Goal: Task Accomplishment & Management: Manage account settings

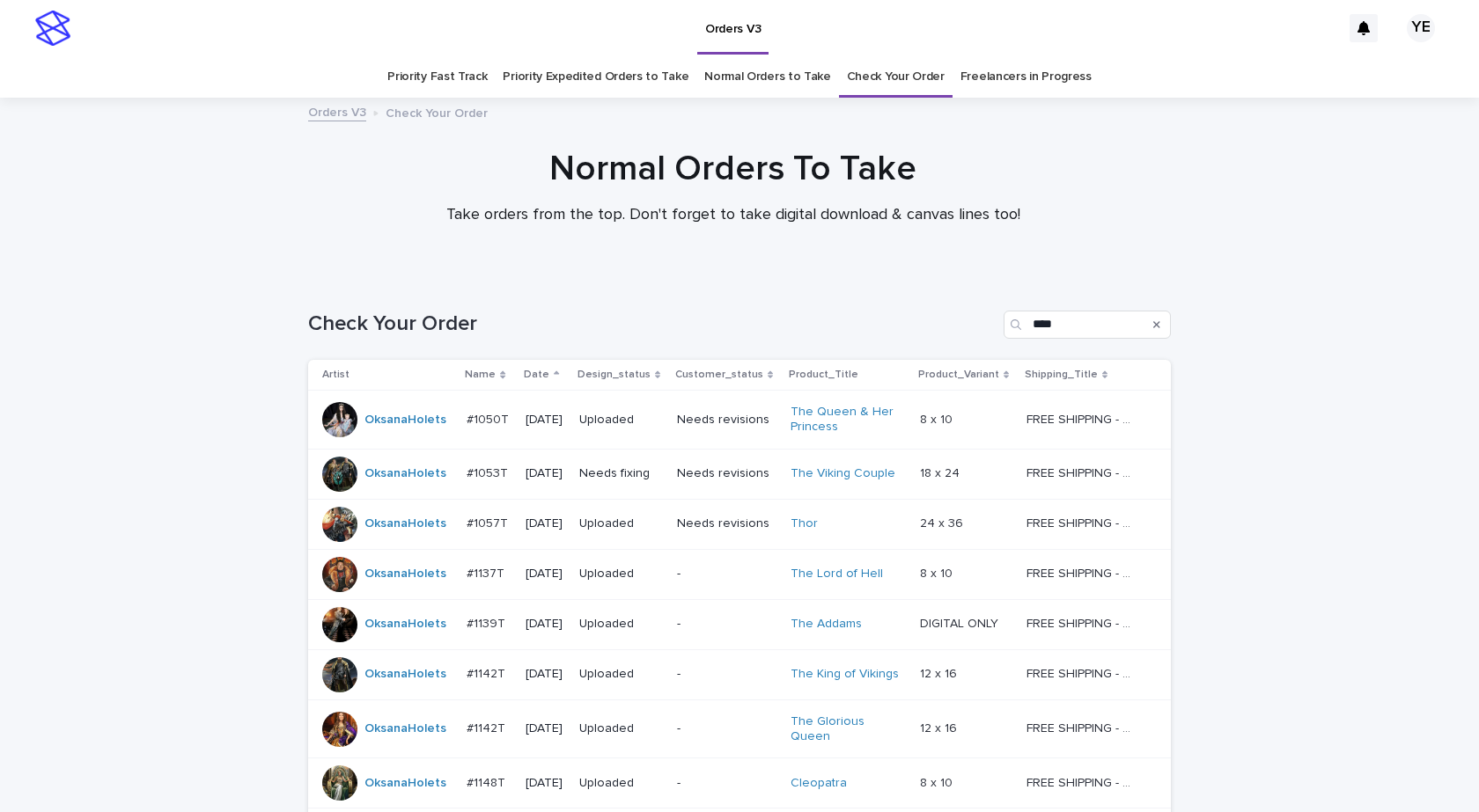
scroll to position [584, 0]
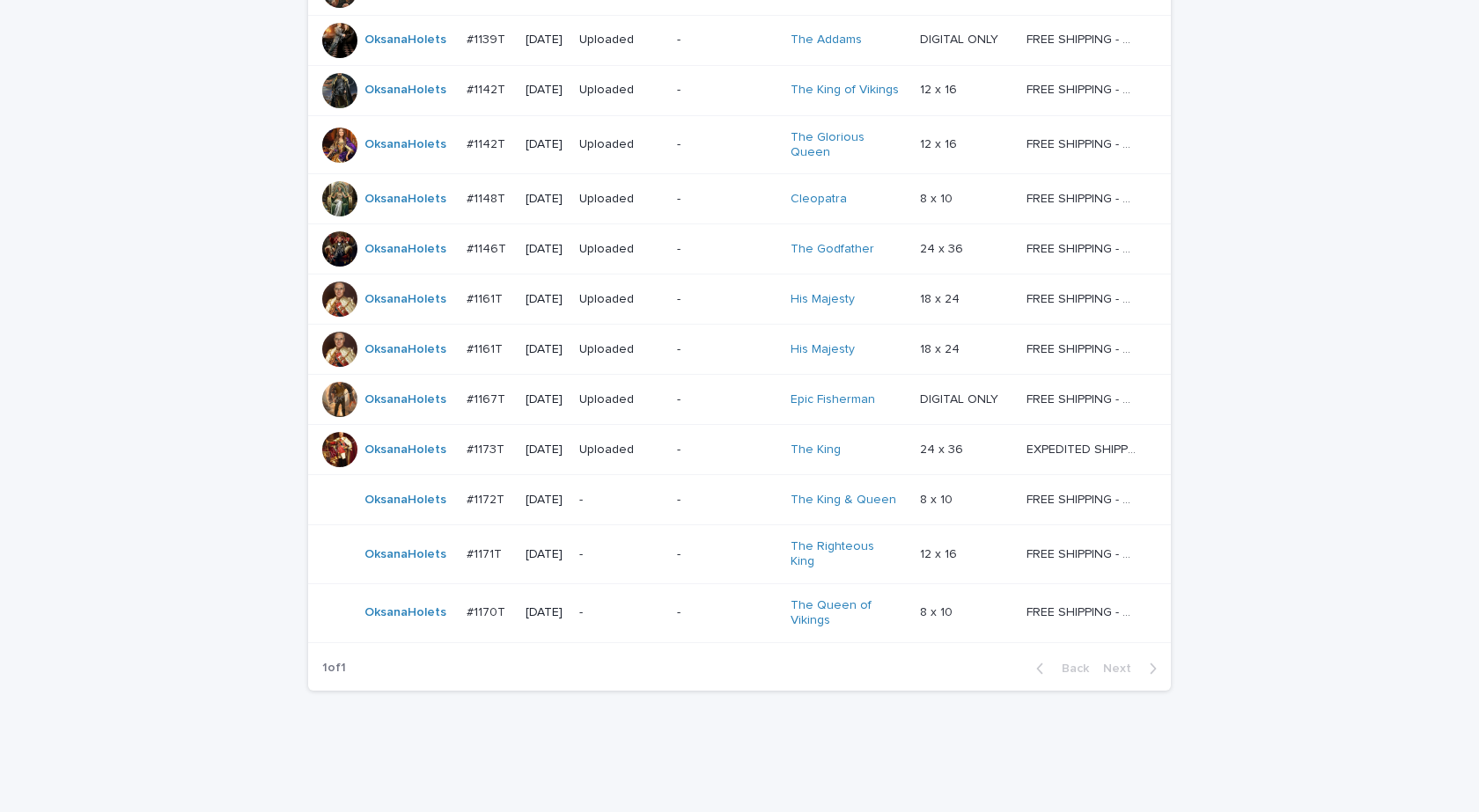
click at [390, 557] on div "OksanaHolets" at bounding box center [387, 554] width 130 height 35
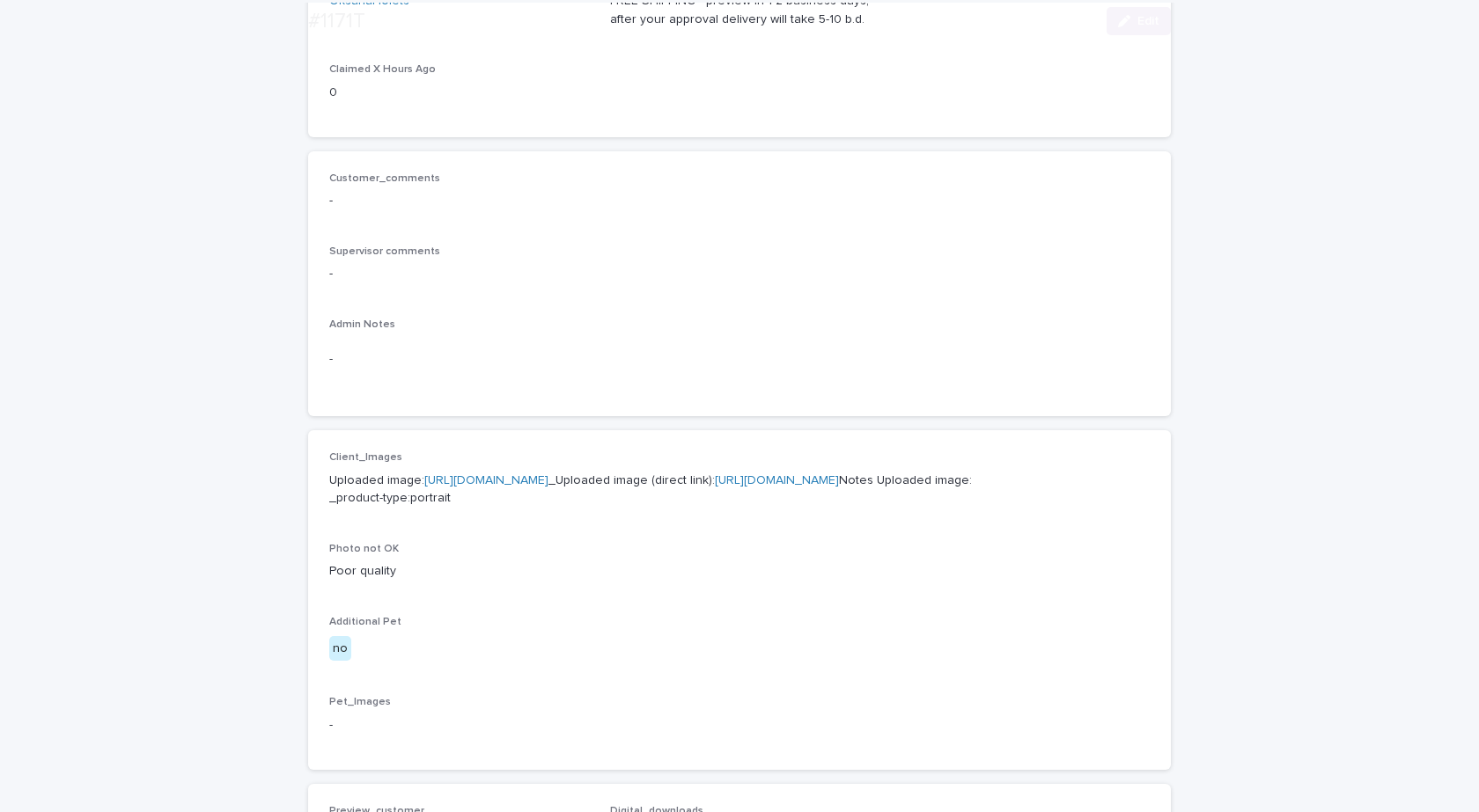
scroll to position [440, 0]
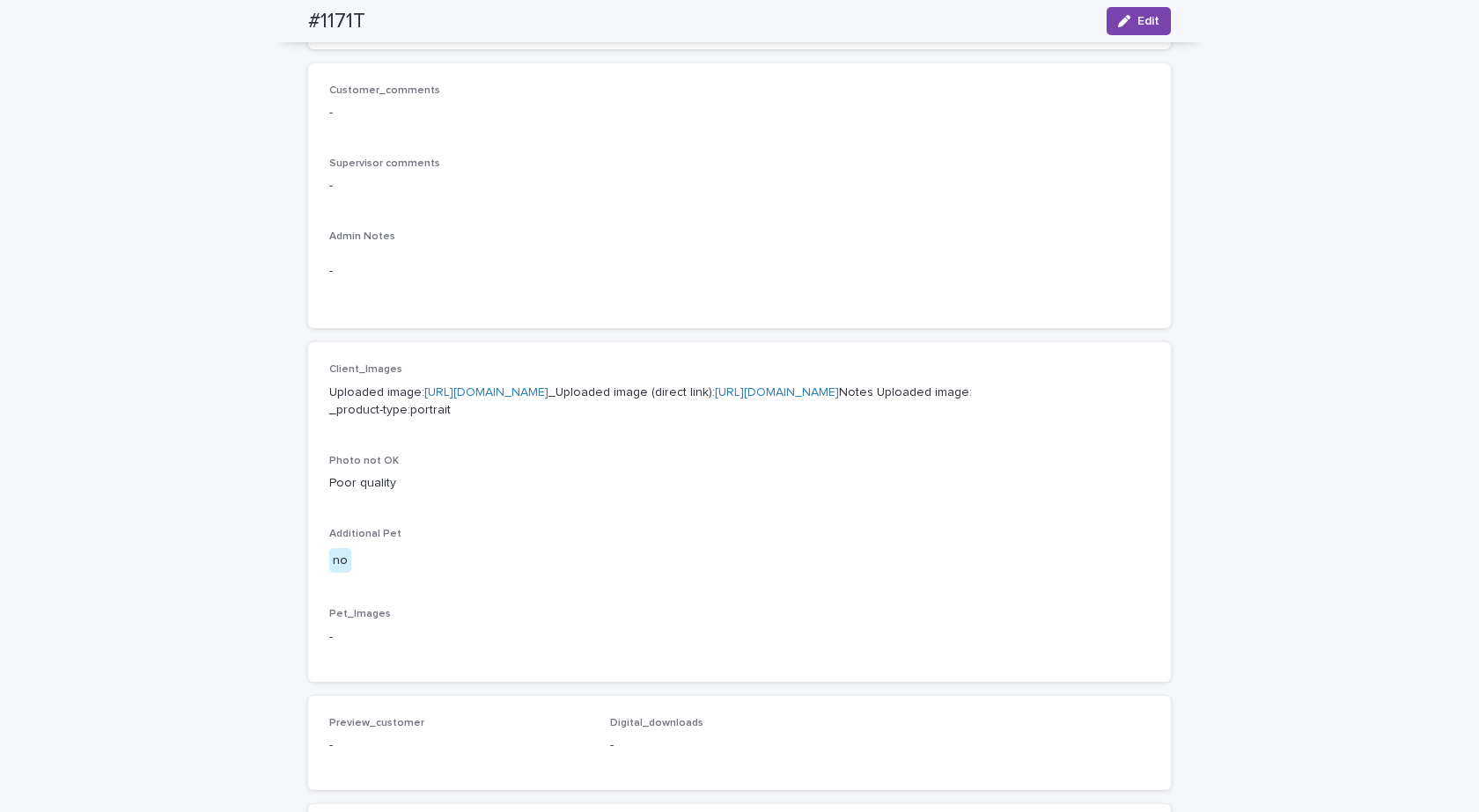
click at [527, 388] on link "[URL][DOMAIN_NAME]" at bounding box center [487, 391] width 124 height 12
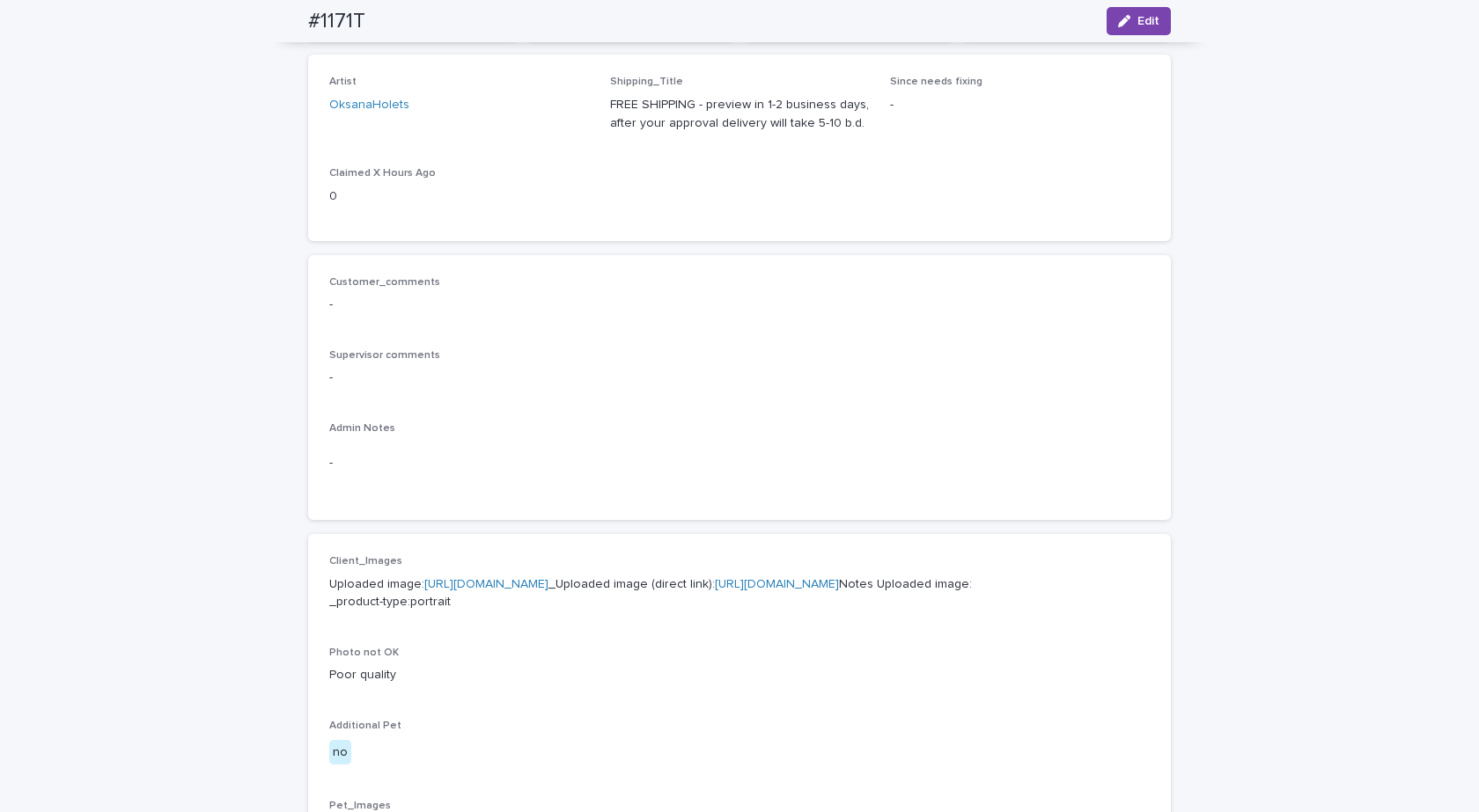
scroll to position [0, 0]
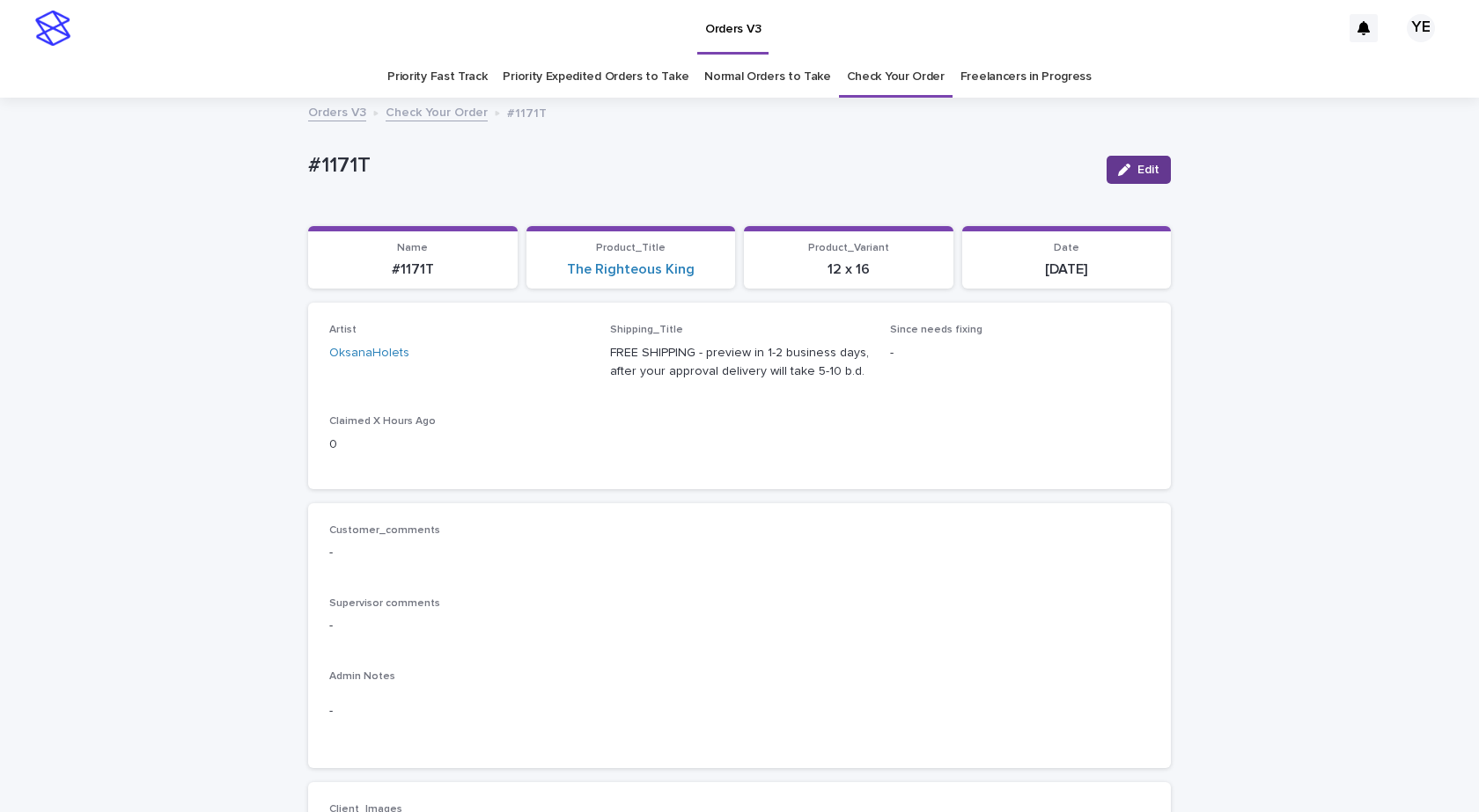
click at [1134, 176] on button "Edit" at bounding box center [1139, 169] width 64 height 28
click at [547, 363] on icon at bounding box center [555, 361] width 17 height 17
type input "*"
type input "*****"
click at [410, 394] on div "YehorovDmytro" at bounding box center [453, 396] width 258 height 31
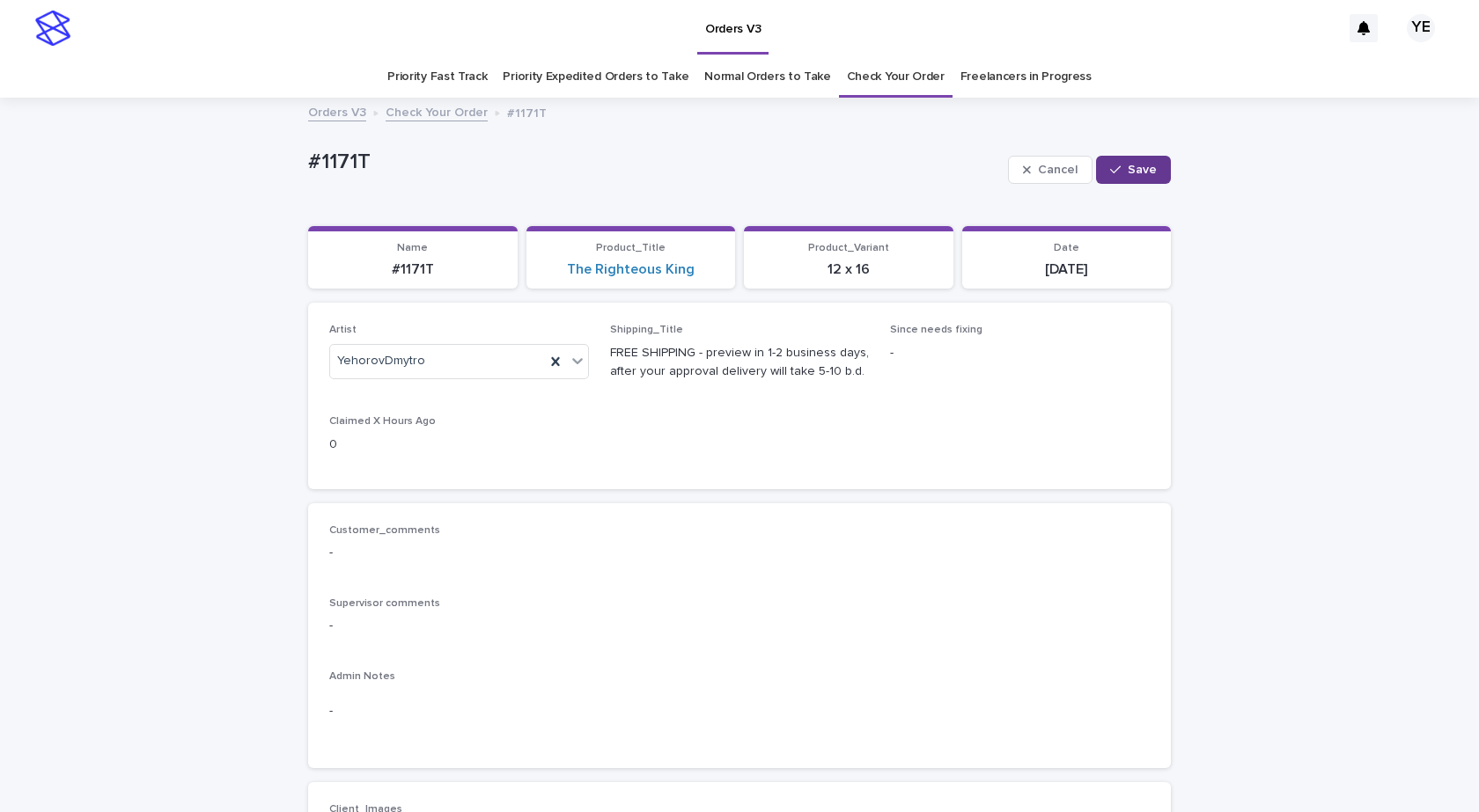
click at [1135, 171] on span "Save" at bounding box center [1142, 169] width 29 height 12
drag, startPoint x: 341, startPoint y: 161, endPoint x: 261, endPoint y: 173, distance: 80.9
copy p "#1171T"
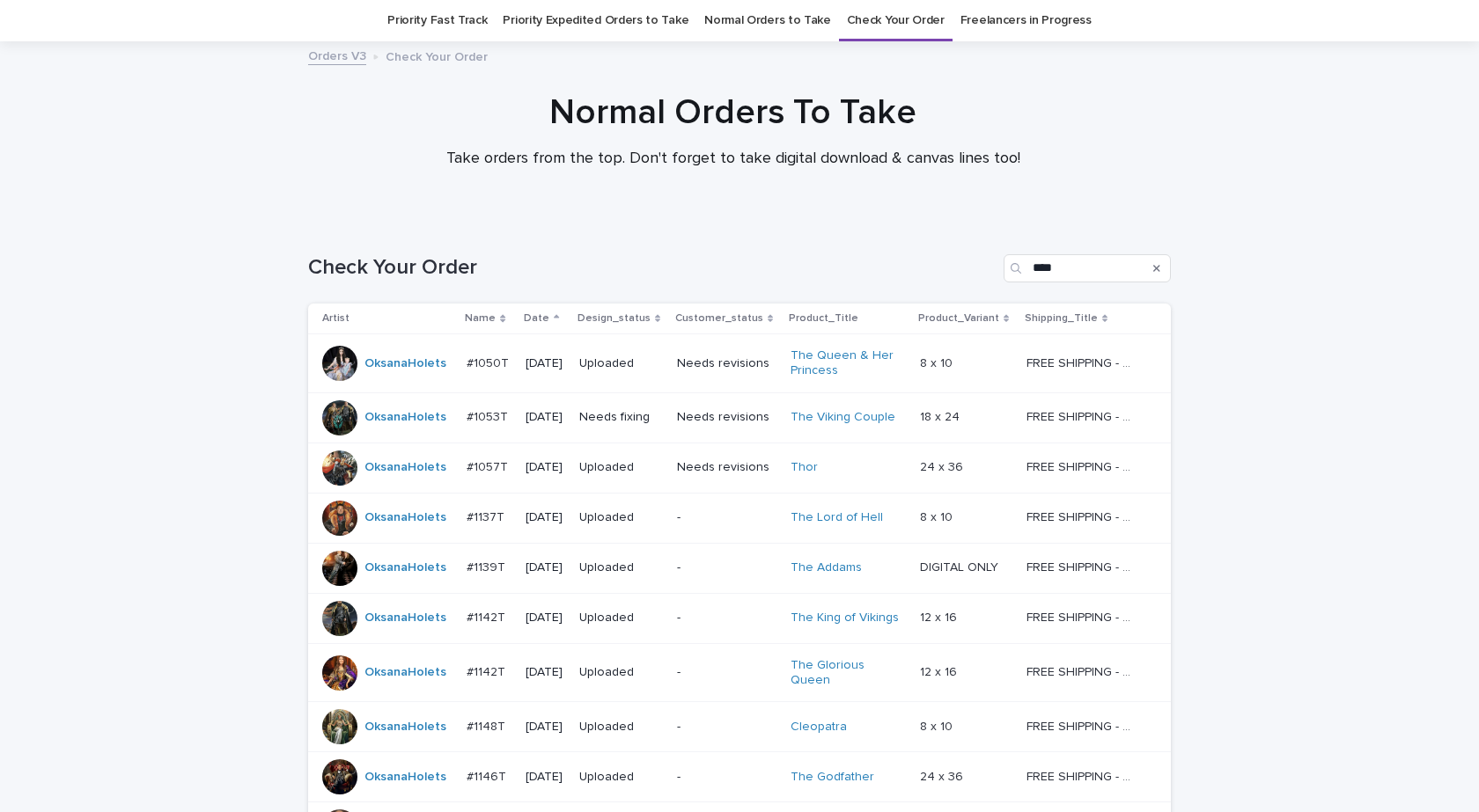
scroll to position [548, 0]
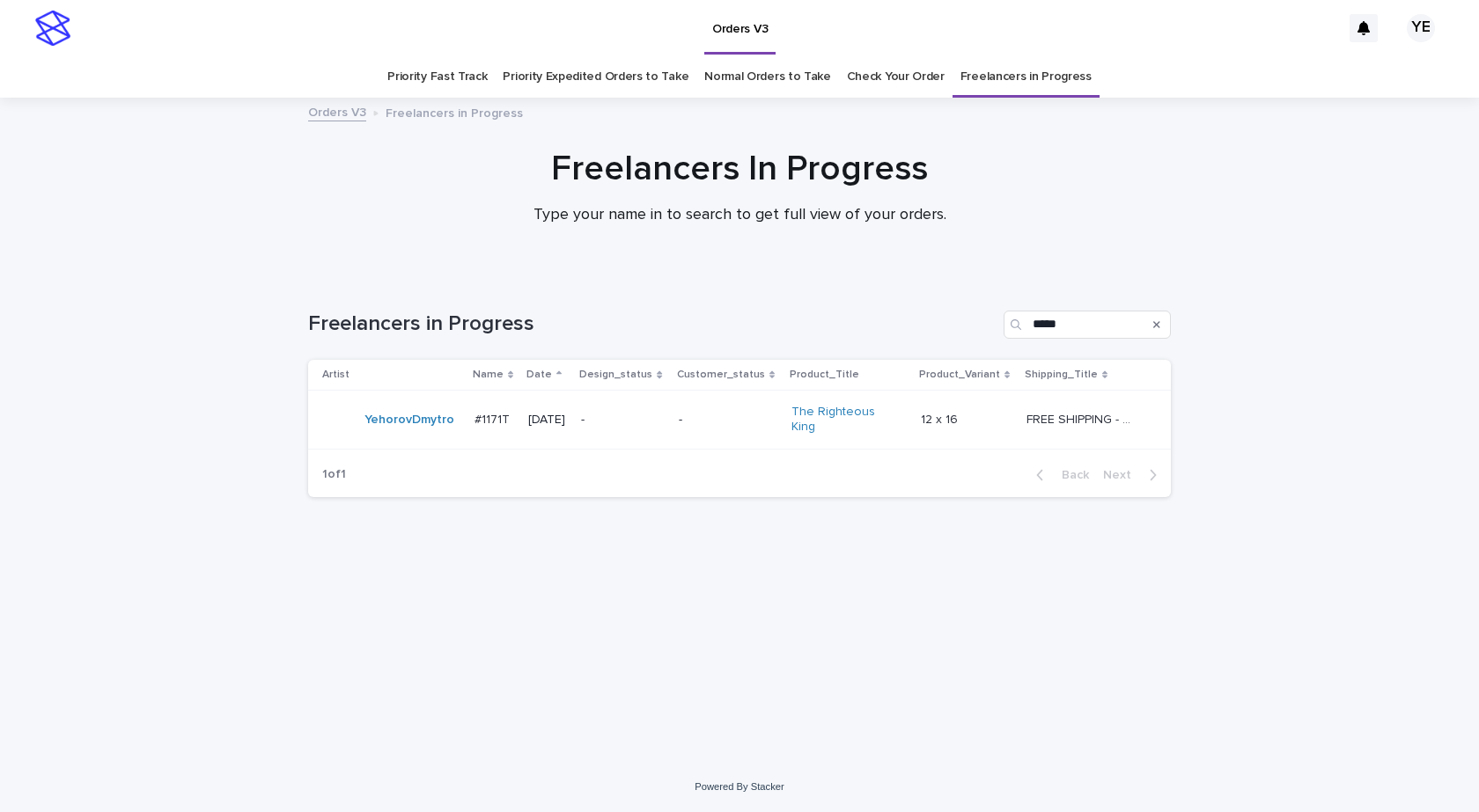
click at [400, 433] on div "YehorovDmytro" at bounding box center [391, 420] width 138 height 35
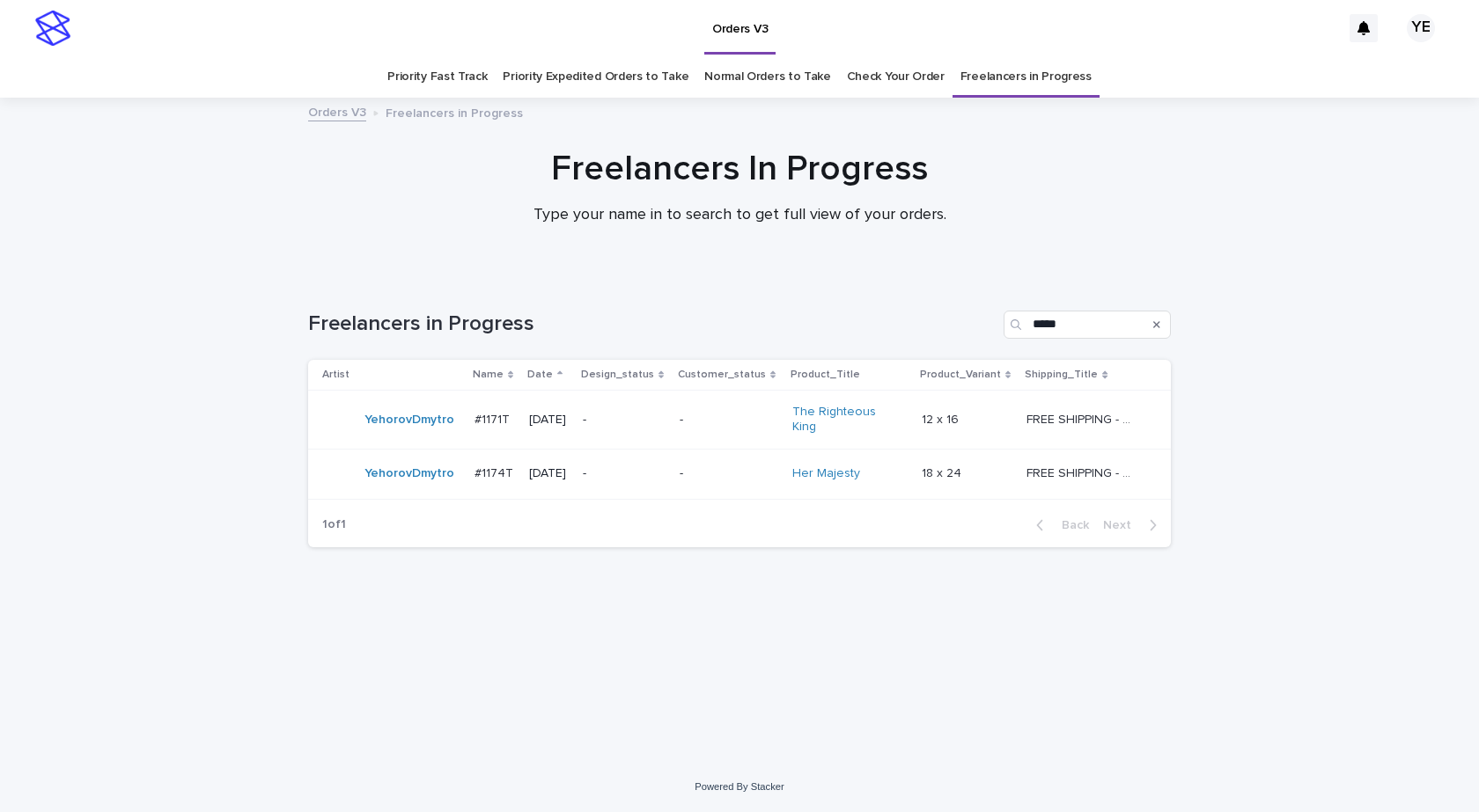
click at [409, 484] on td "YehorovDmytro" at bounding box center [388, 474] width 159 height 50
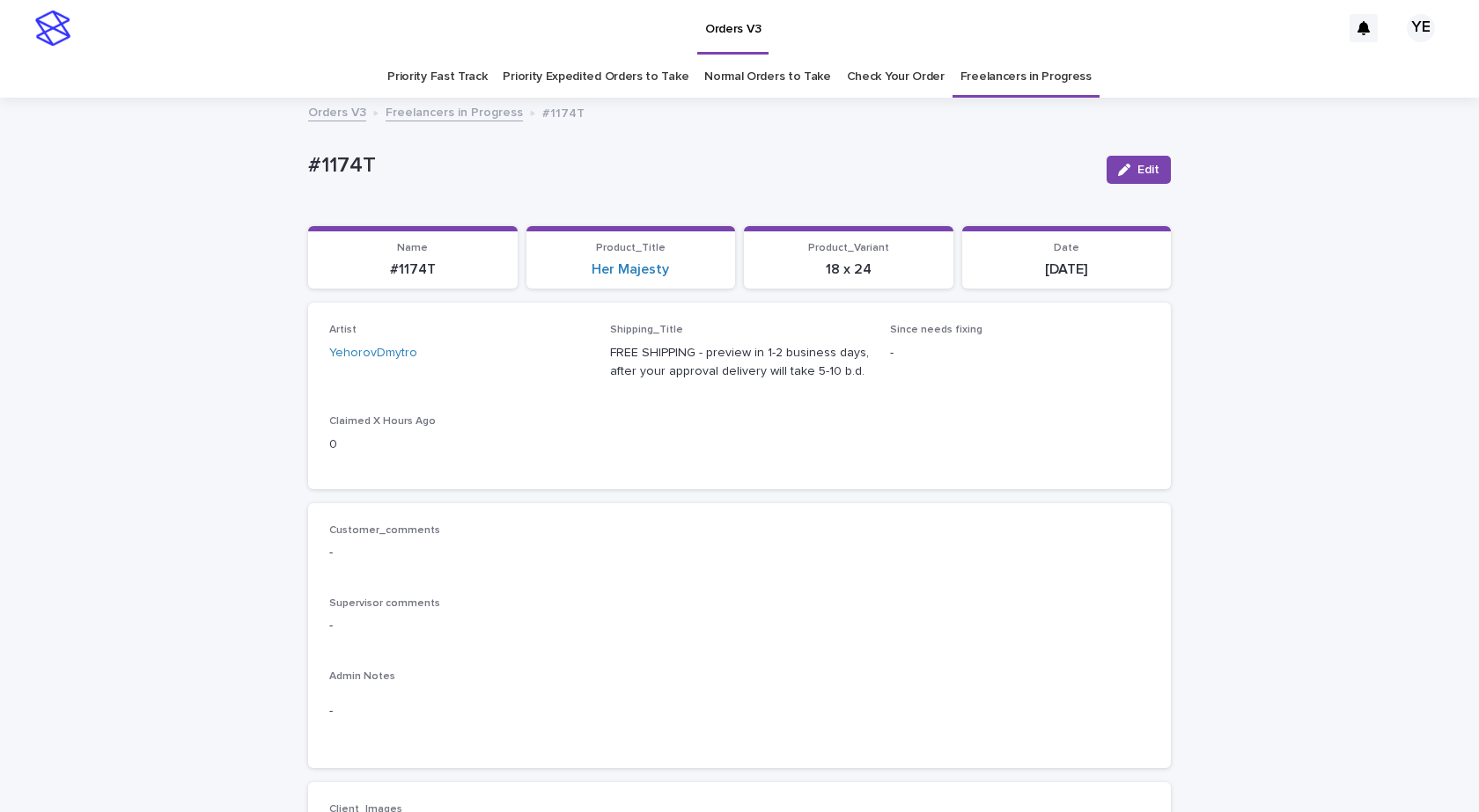
drag, startPoint x: 327, startPoint y: 174, endPoint x: 249, endPoint y: 179, distance: 78.2
copy p "#1174T"
click at [1141, 166] on span "Edit" at bounding box center [1148, 169] width 22 height 12
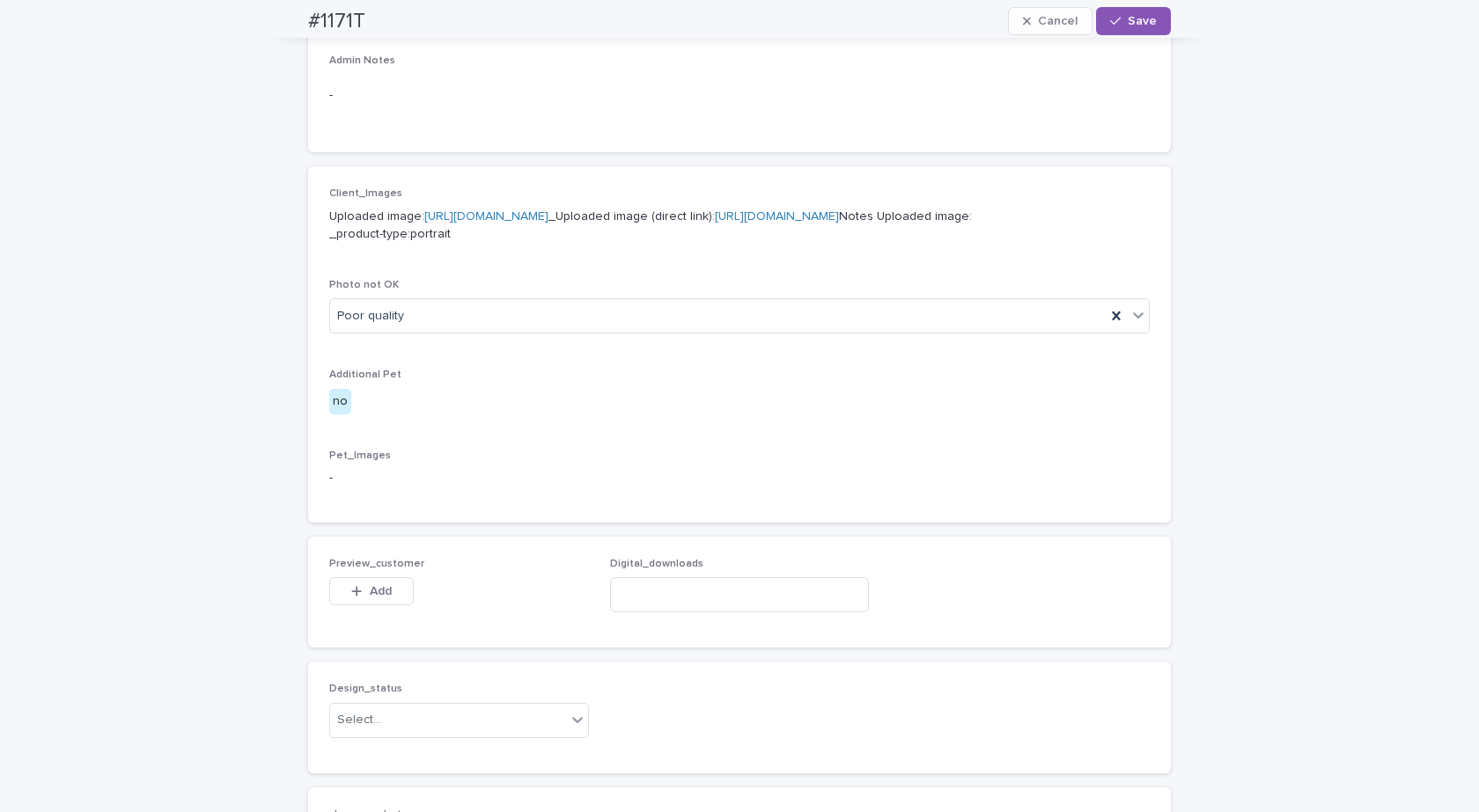
scroll to position [968, 0]
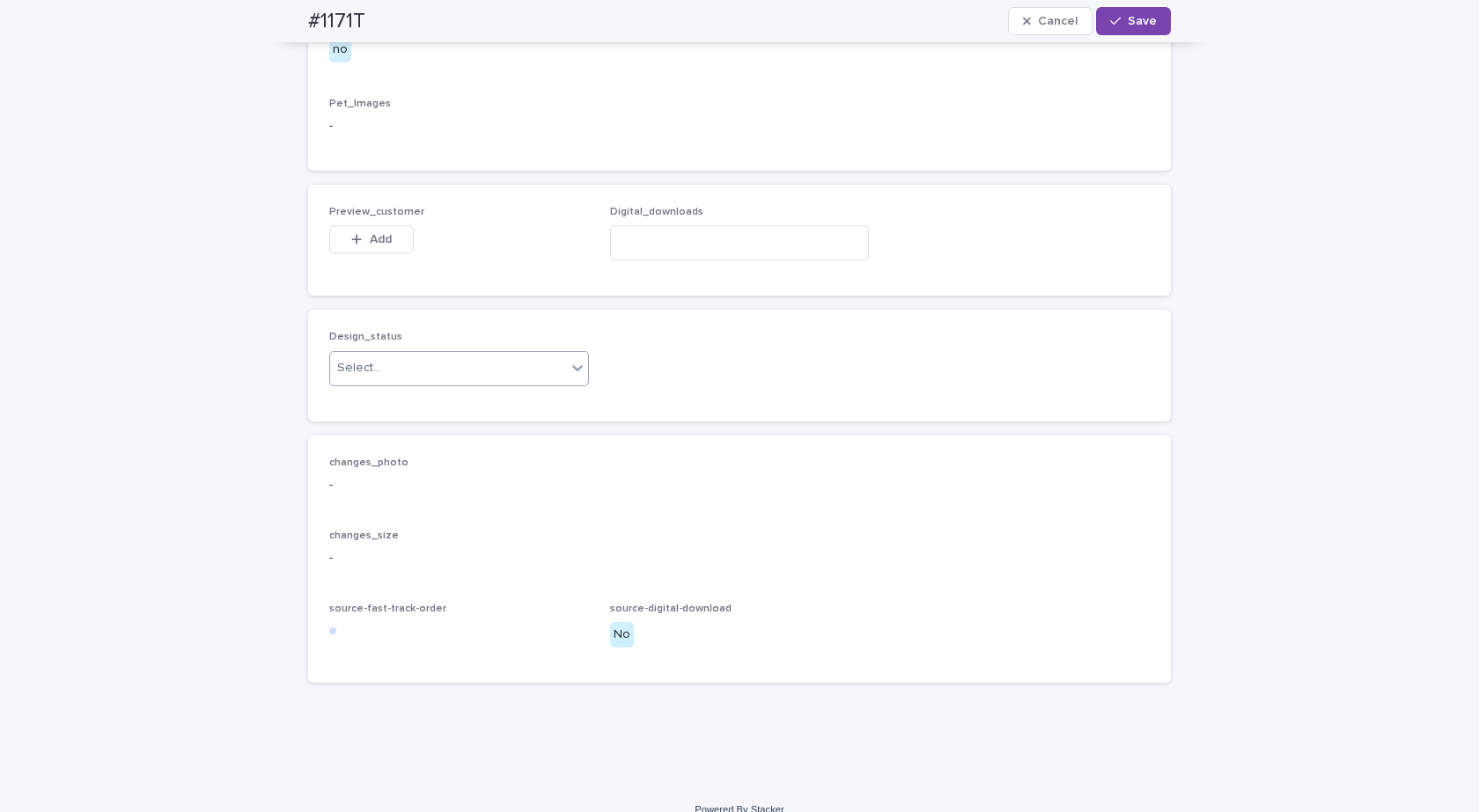
click at [413, 383] on div "Select..." at bounding box center [448, 369] width 236 height 29
click at [347, 511] on div "Uploaded" at bounding box center [453, 512] width 258 height 31
click at [345, 274] on div "Preview_customer This file cannot be opened Download File Add" at bounding box center [459, 240] width 260 height 69
click at [351, 246] on icon "button" at bounding box center [357, 239] width 11 height 12
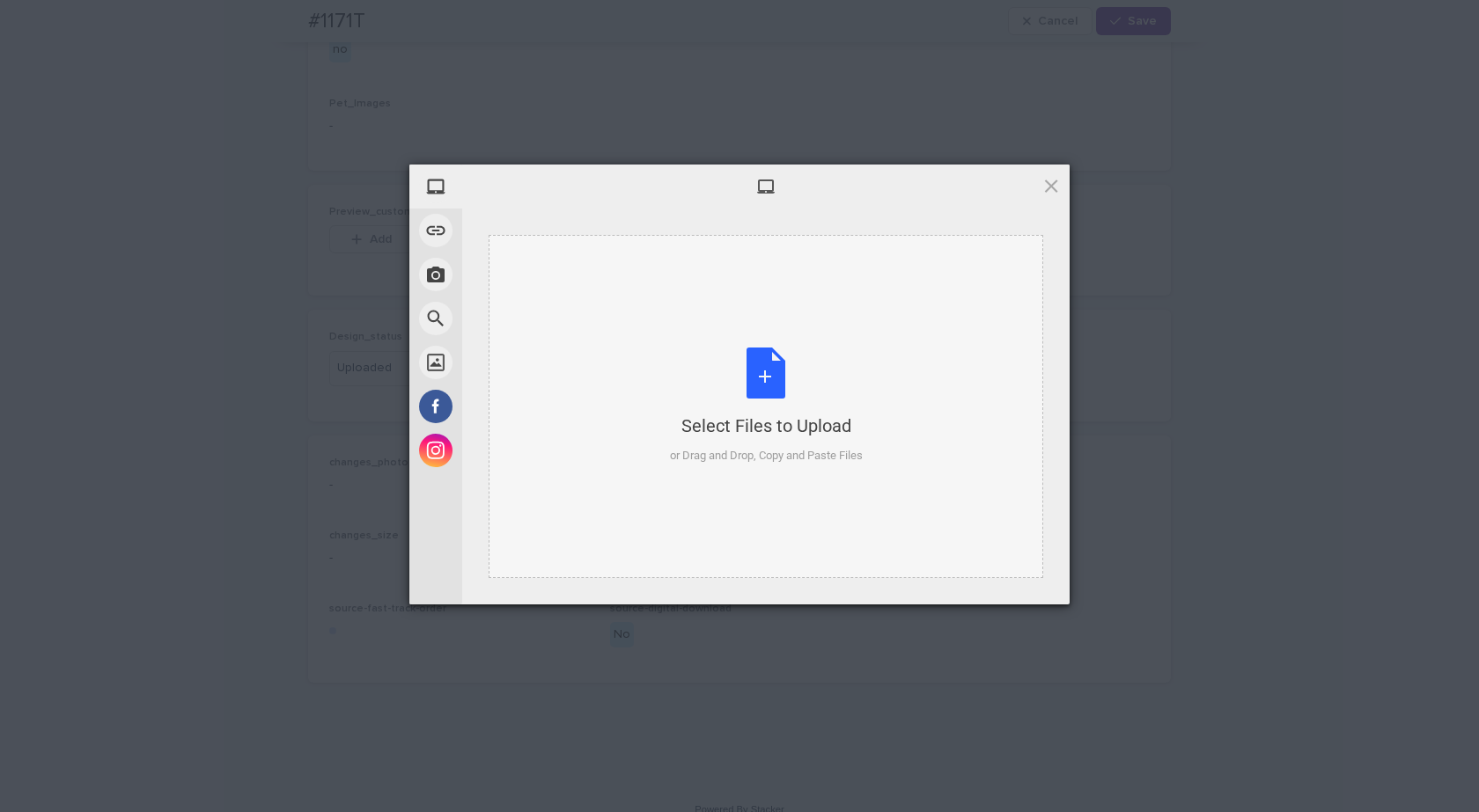
click at [757, 405] on div "Select Files to Upload or Drag and Drop, Copy and Paste Files" at bounding box center [766, 406] width 193 height 117
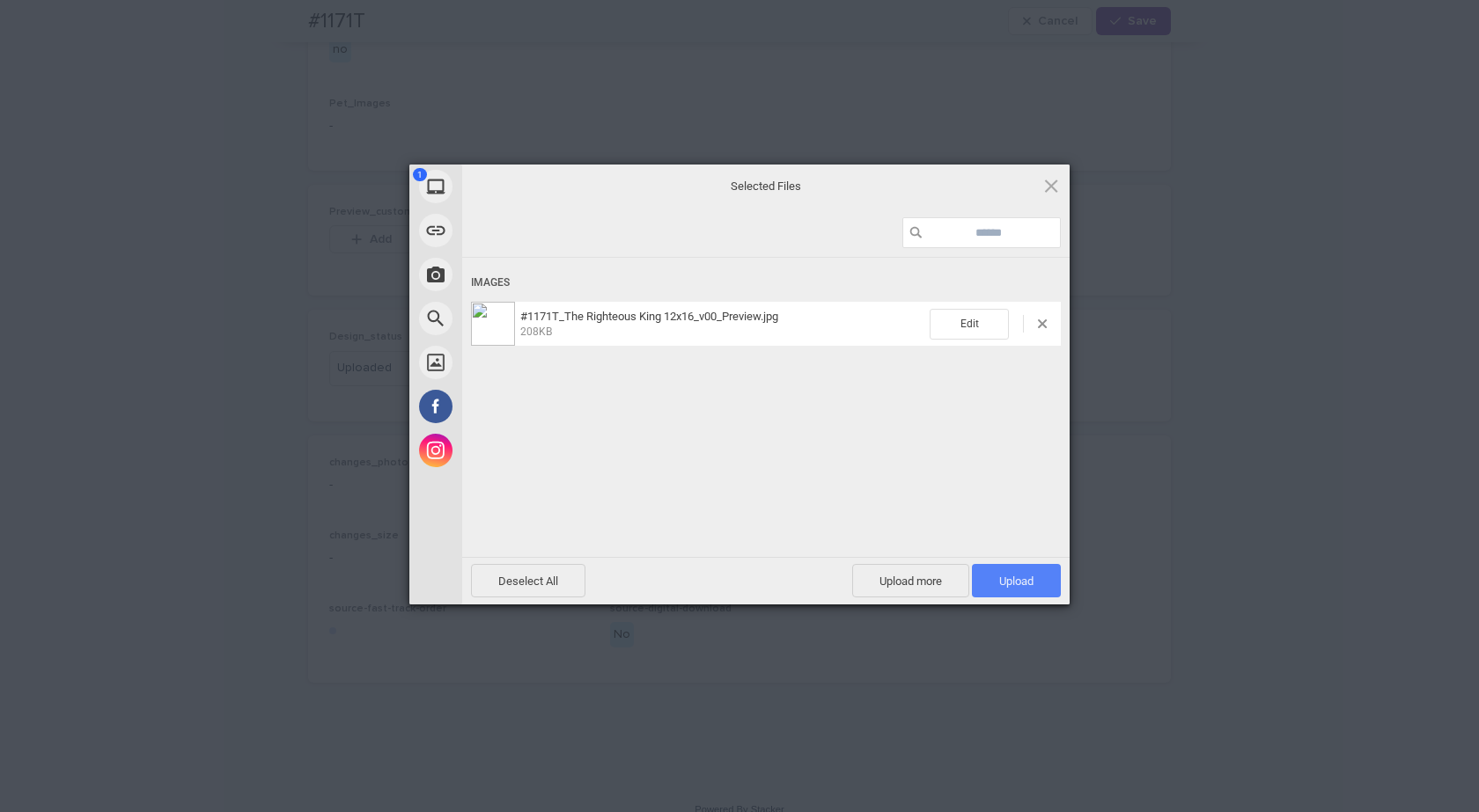
click at [1018, 574] on span "Upload 1" at bounding box center [1016, 581] width 35 height 13
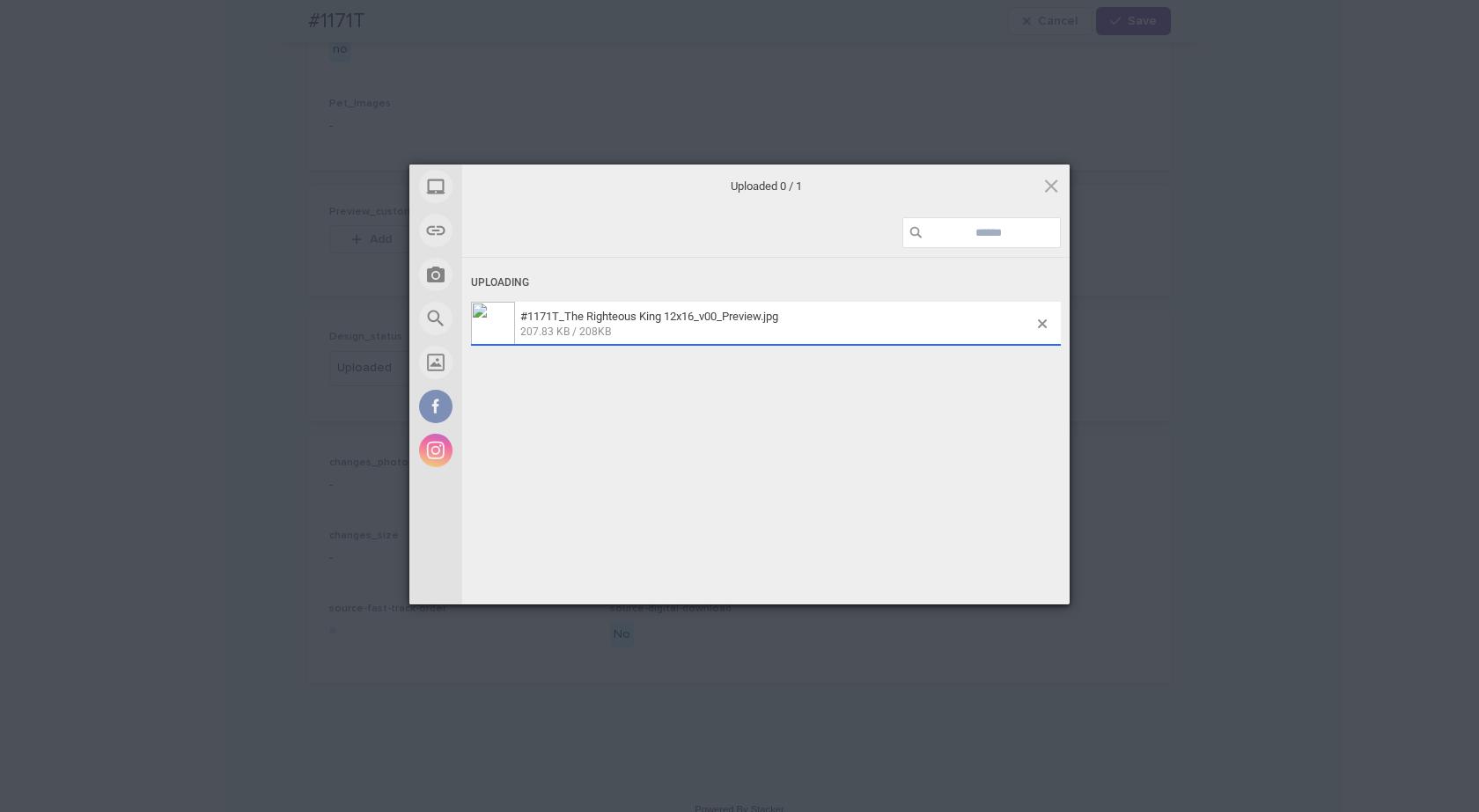
scroll to position [999, 0]
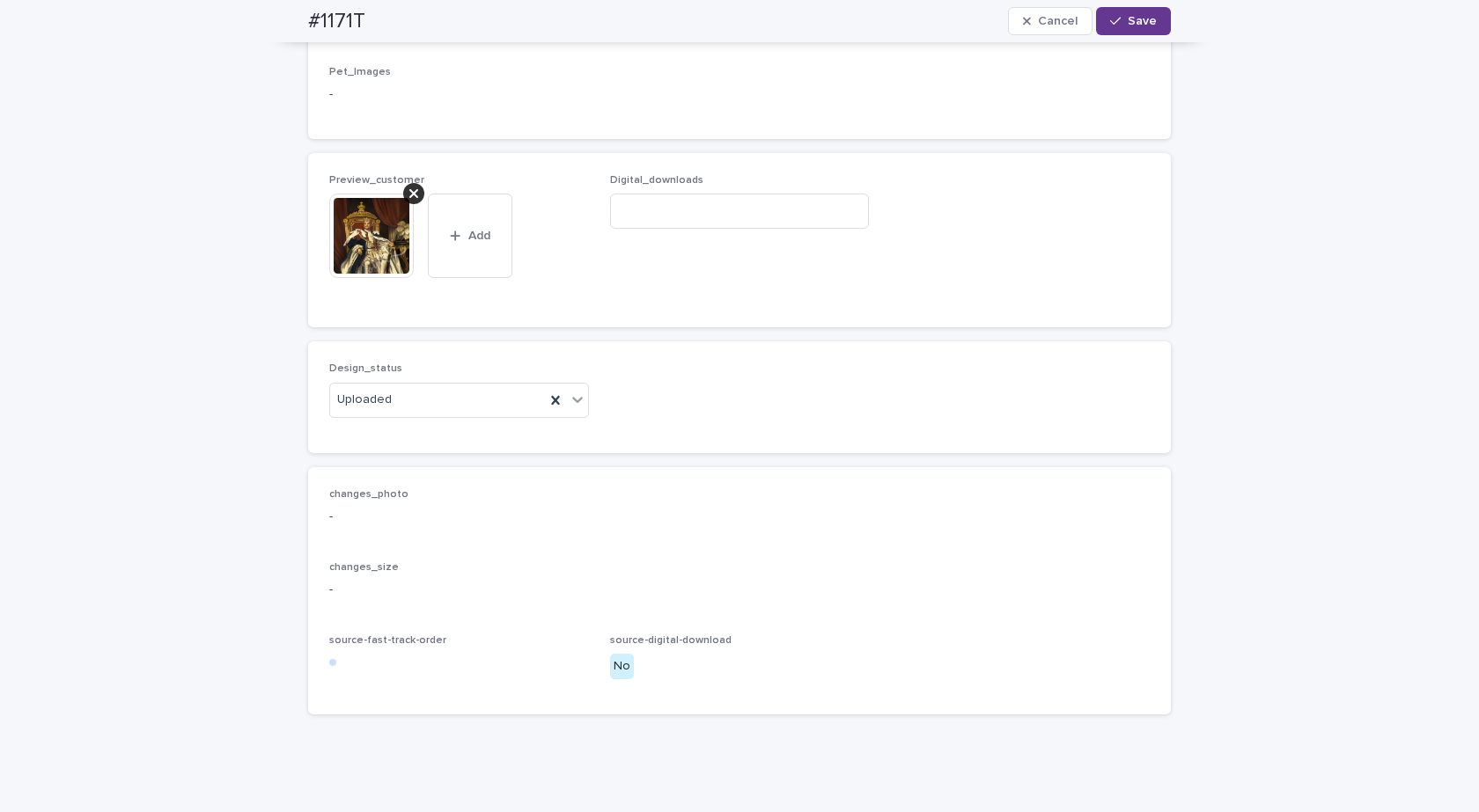
click at [1143, 18] on span "Save" at bounding box center [1142, 20] width 29 height 12
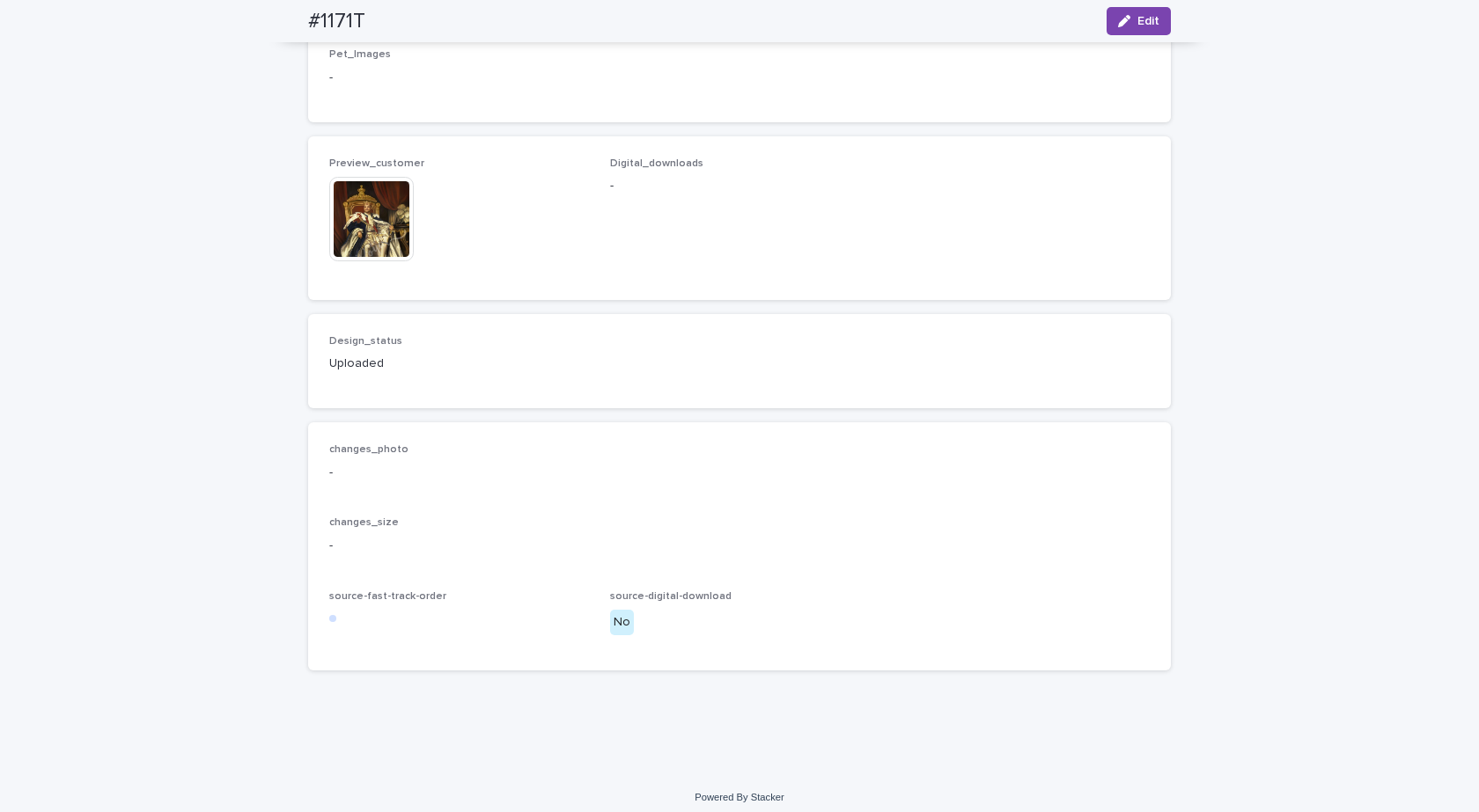
scroll to position [978, 0]
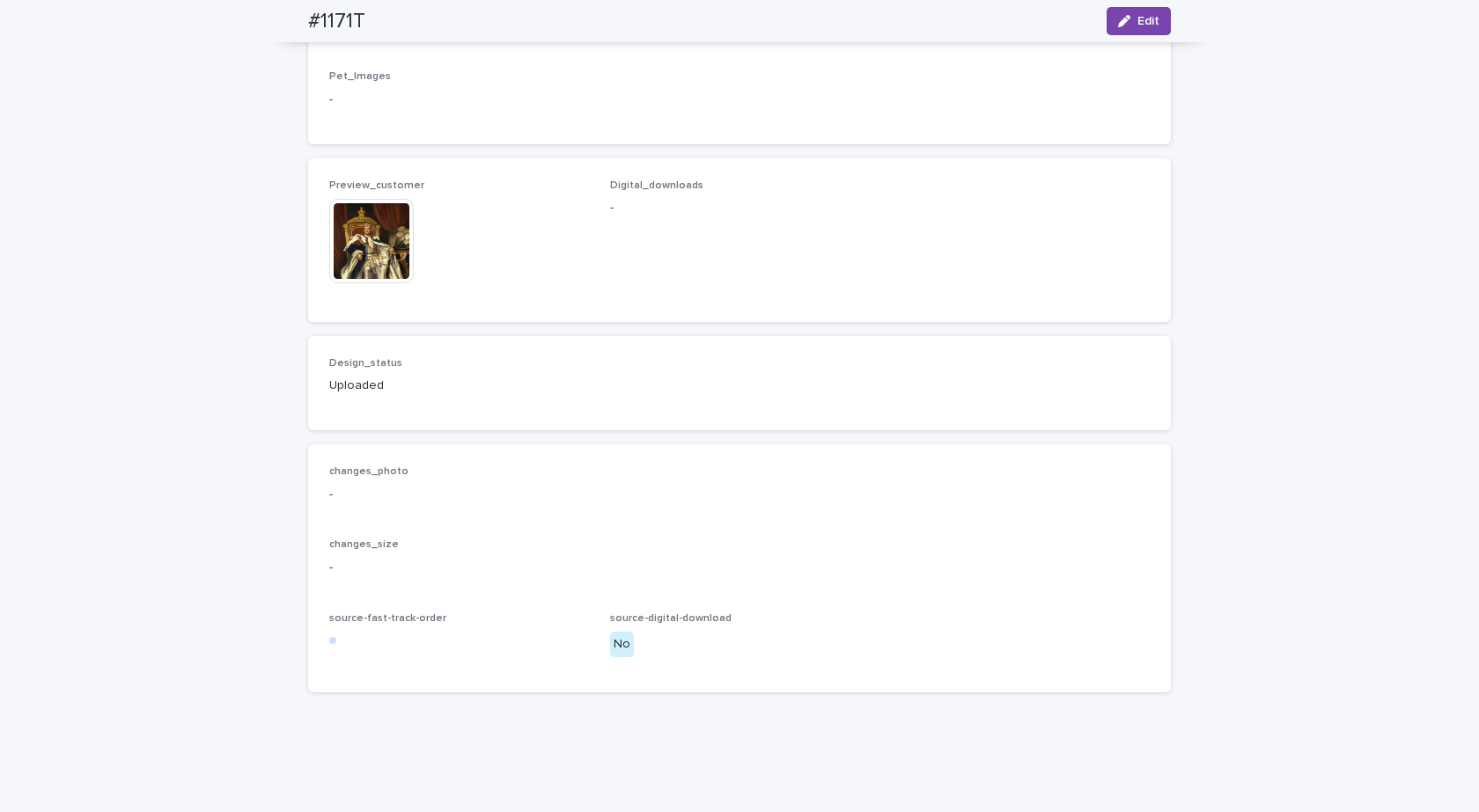
click at [369, 283] on img at bounding box center [371, 241] width 84 height 84
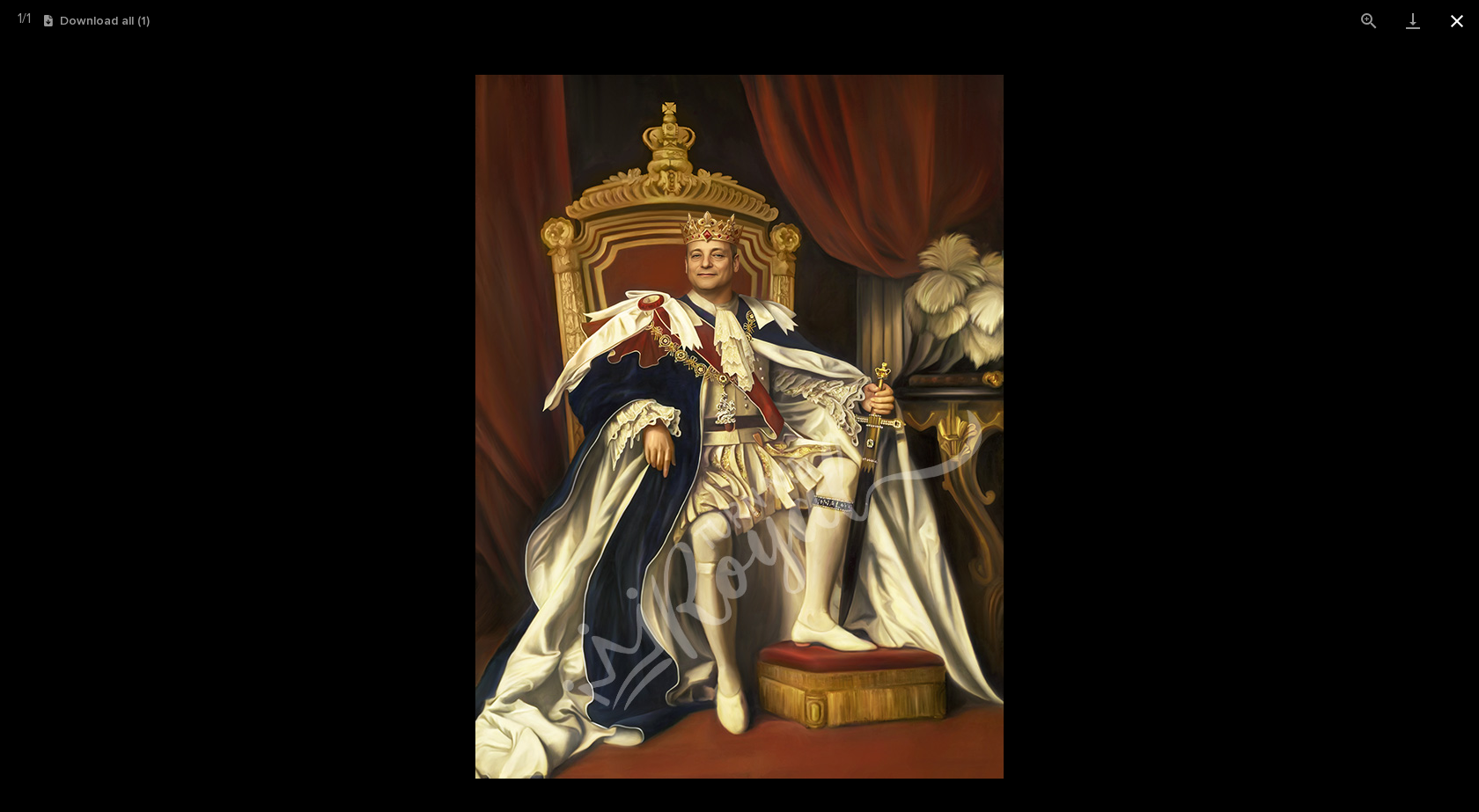
click at [1460, 17] on button "Close gallery" at bounding box center [1457, 20] width 44 height 41
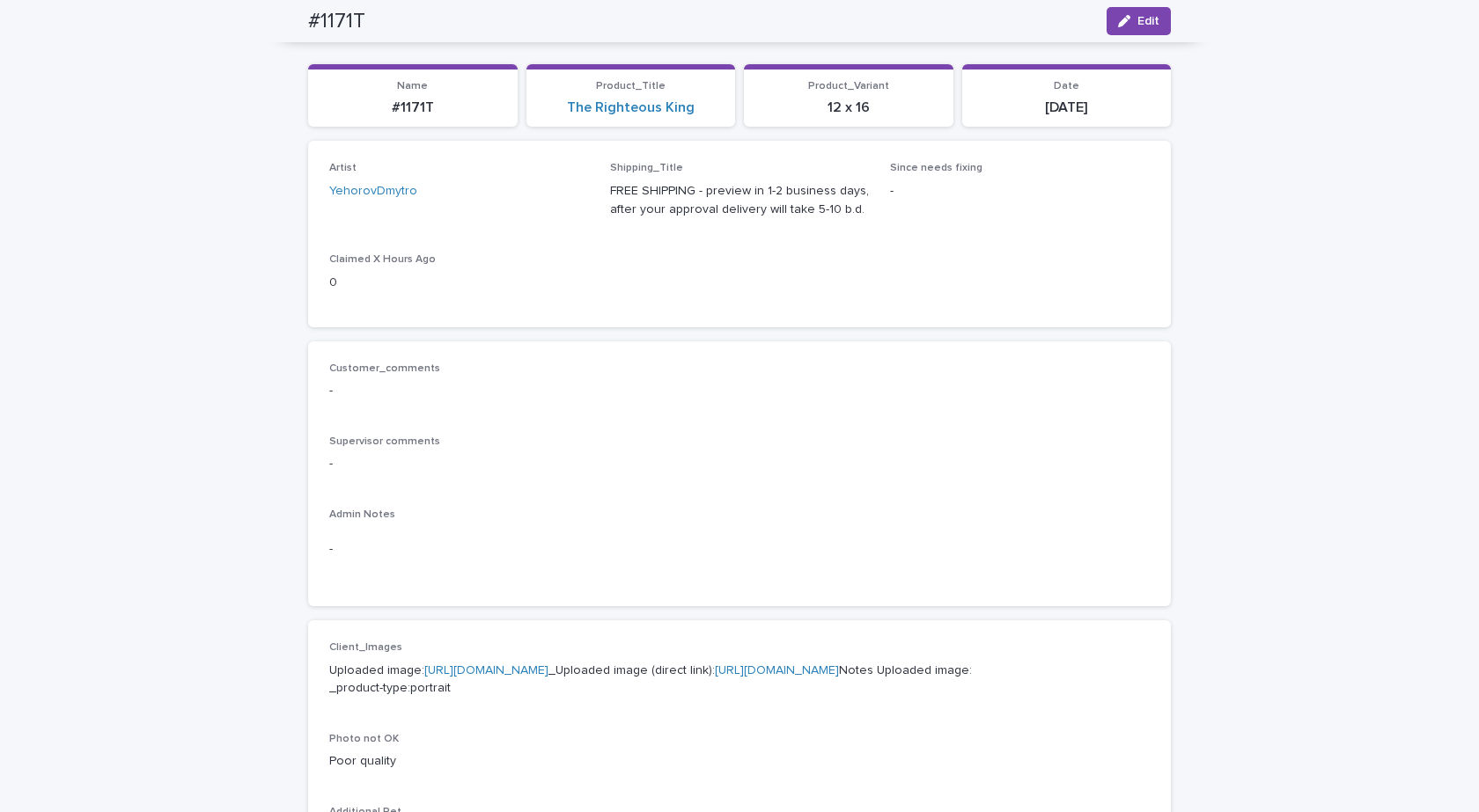
scroll to position [0, 0]
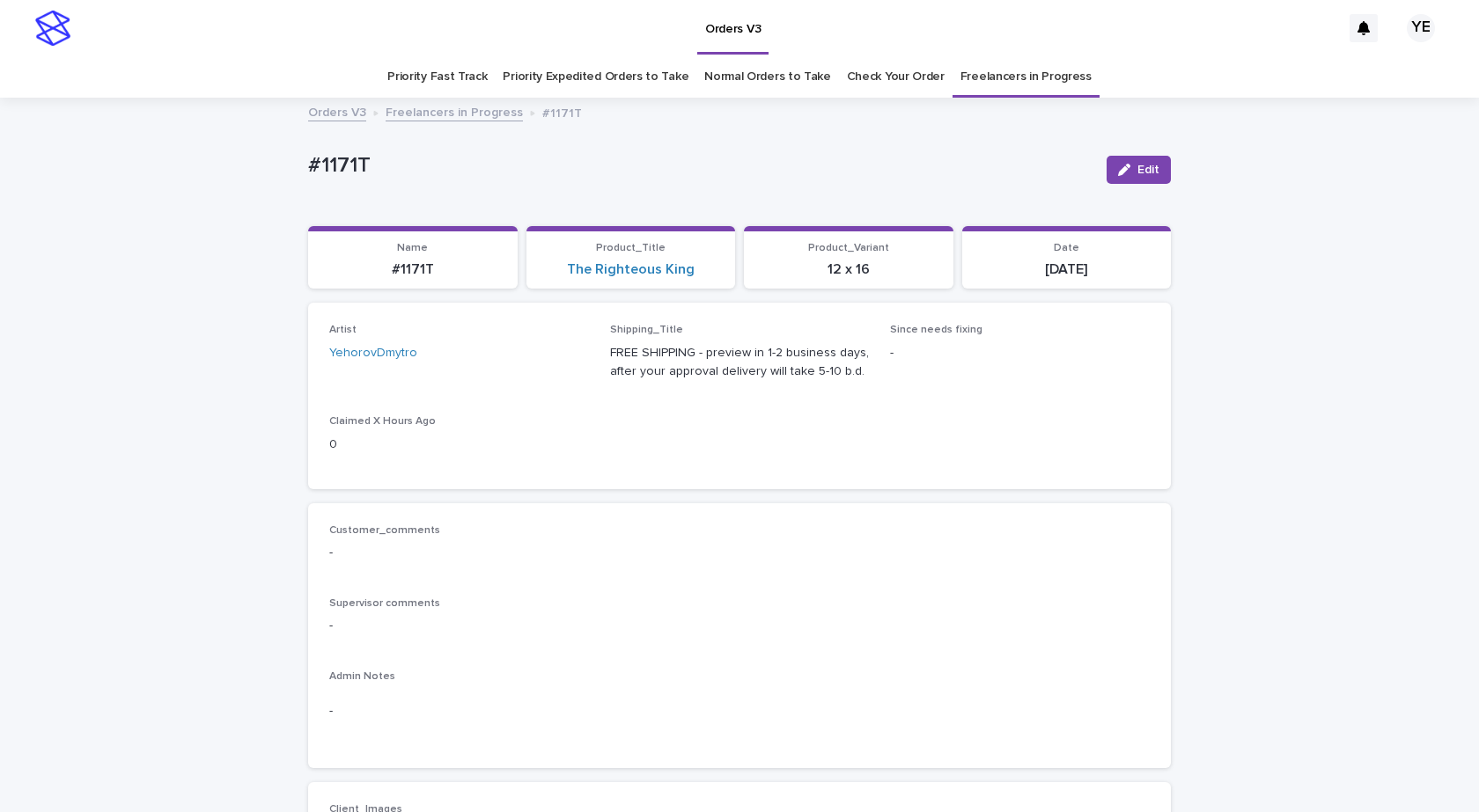
click at [442, 106] on link "Freelancers in Progress" at bounding box center [455, 112] width 137 height 20
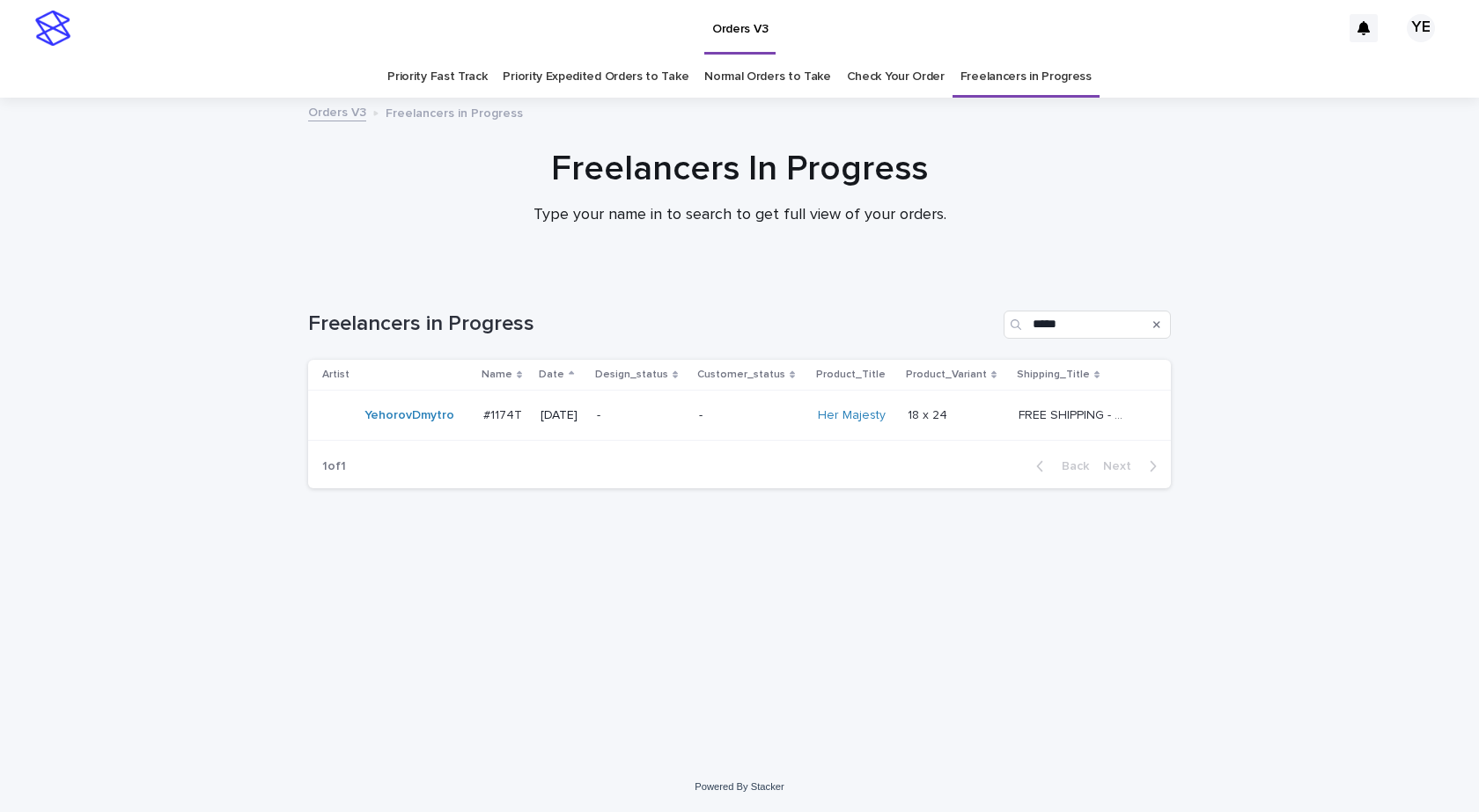
click at [394, 442] on div "Artist Name Date Design_status Customer_status Product_Title Product_Variant Sh…" at bounding box center [739, 402] width 863 height 84
click at [397, 433] on td "YehorovDmytro" at bounding box center [392, 415] width 168 height 50
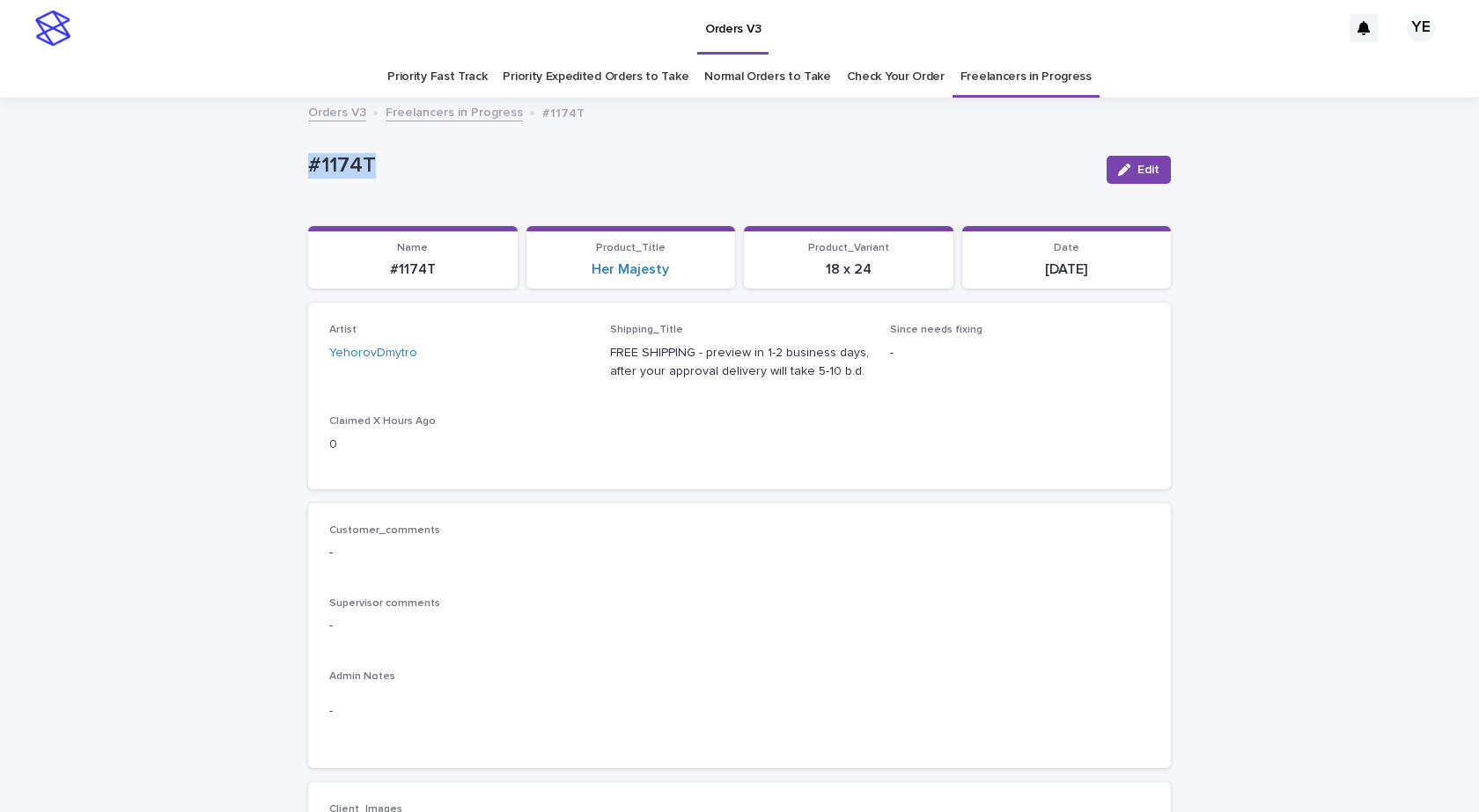
drag, startPoint x: 214, startPoint y: 154, endPoint x: 159, endPoint y: 184, distance: 62.6
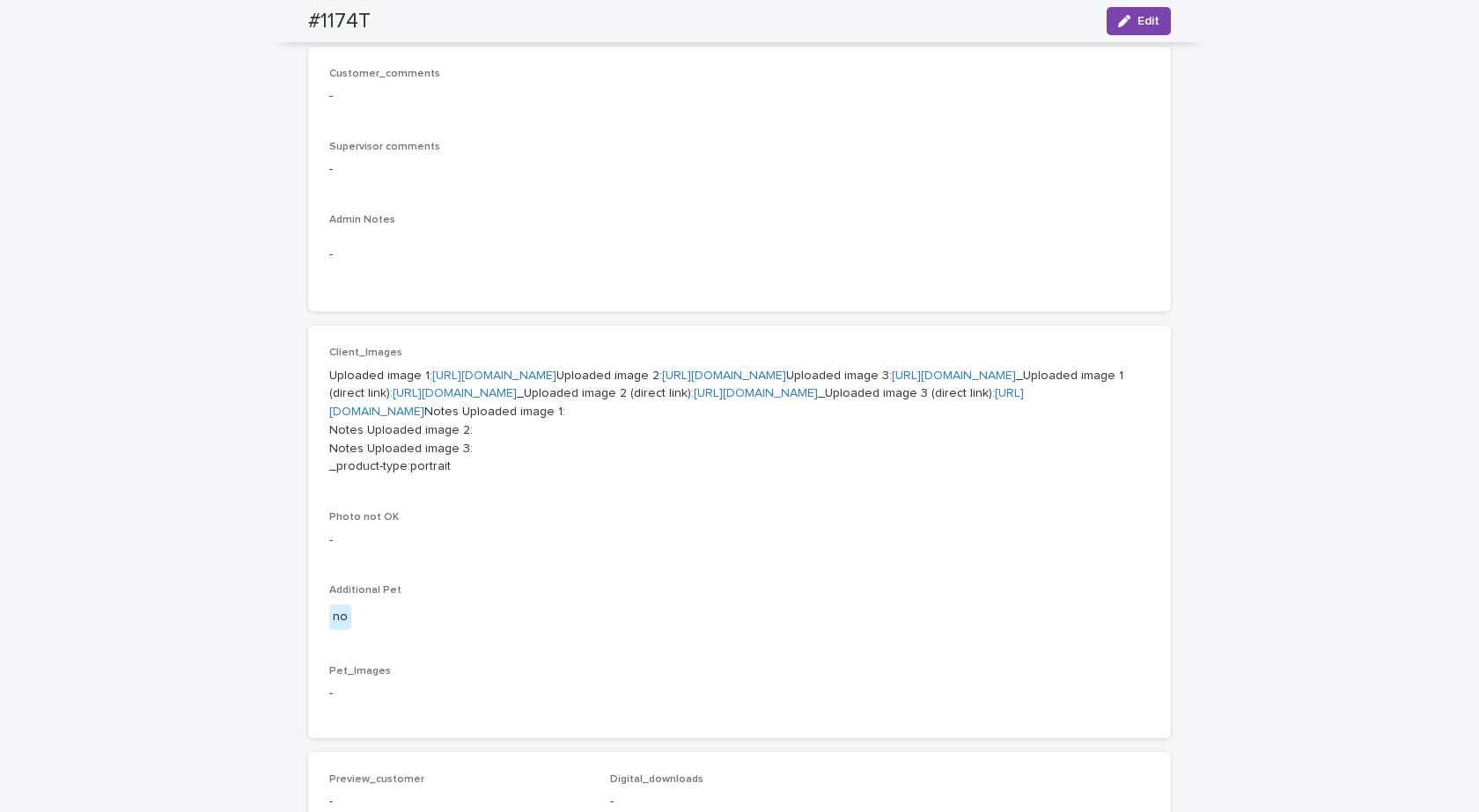
scroll to position [616, 0]
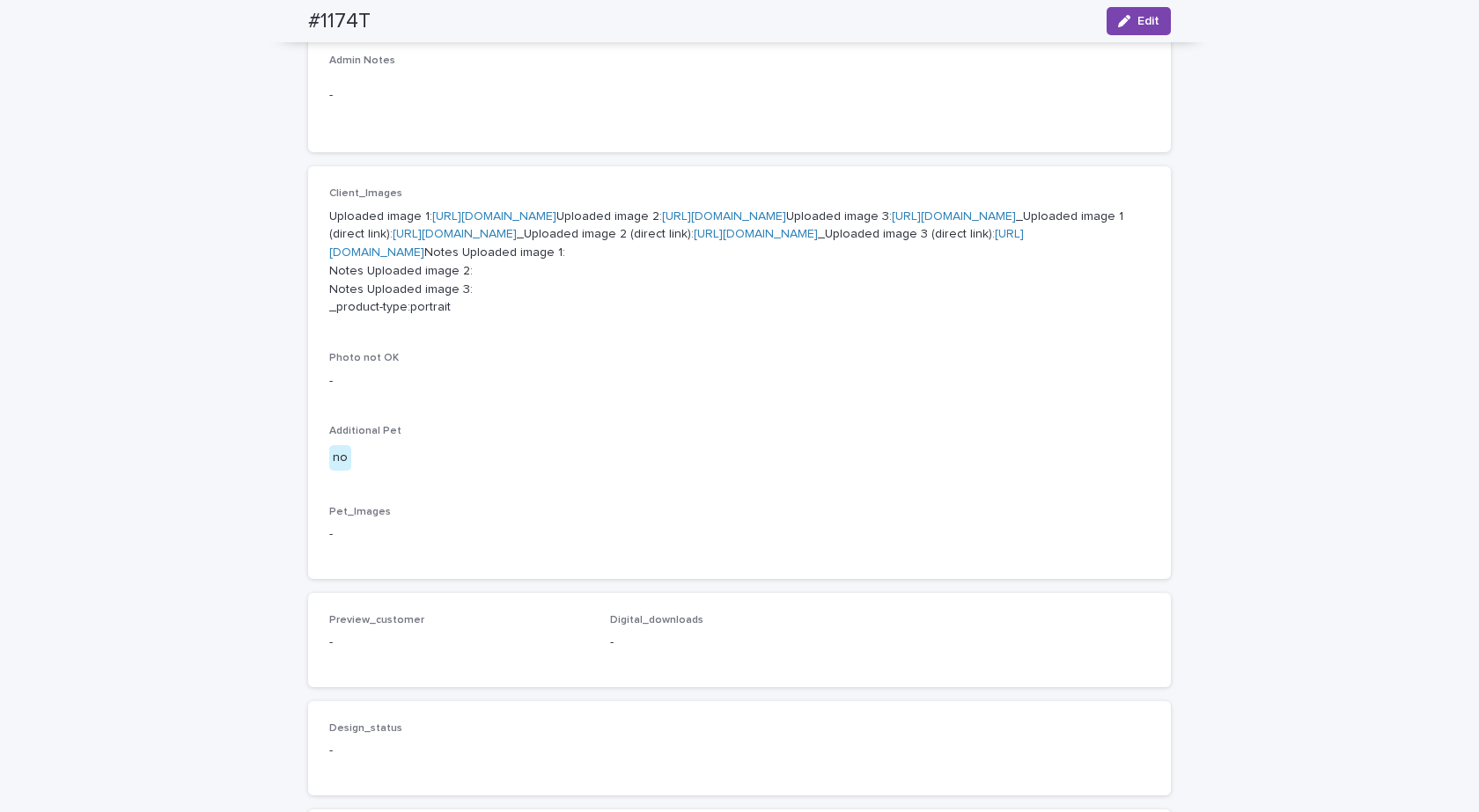
click at [892, 222] on link "[URL][DOMAIN_NAME]" at bounding box center [954, 216] width 124 height 12
